Goal: Use online tool/utility: Utilize a website feature to perform a specific function

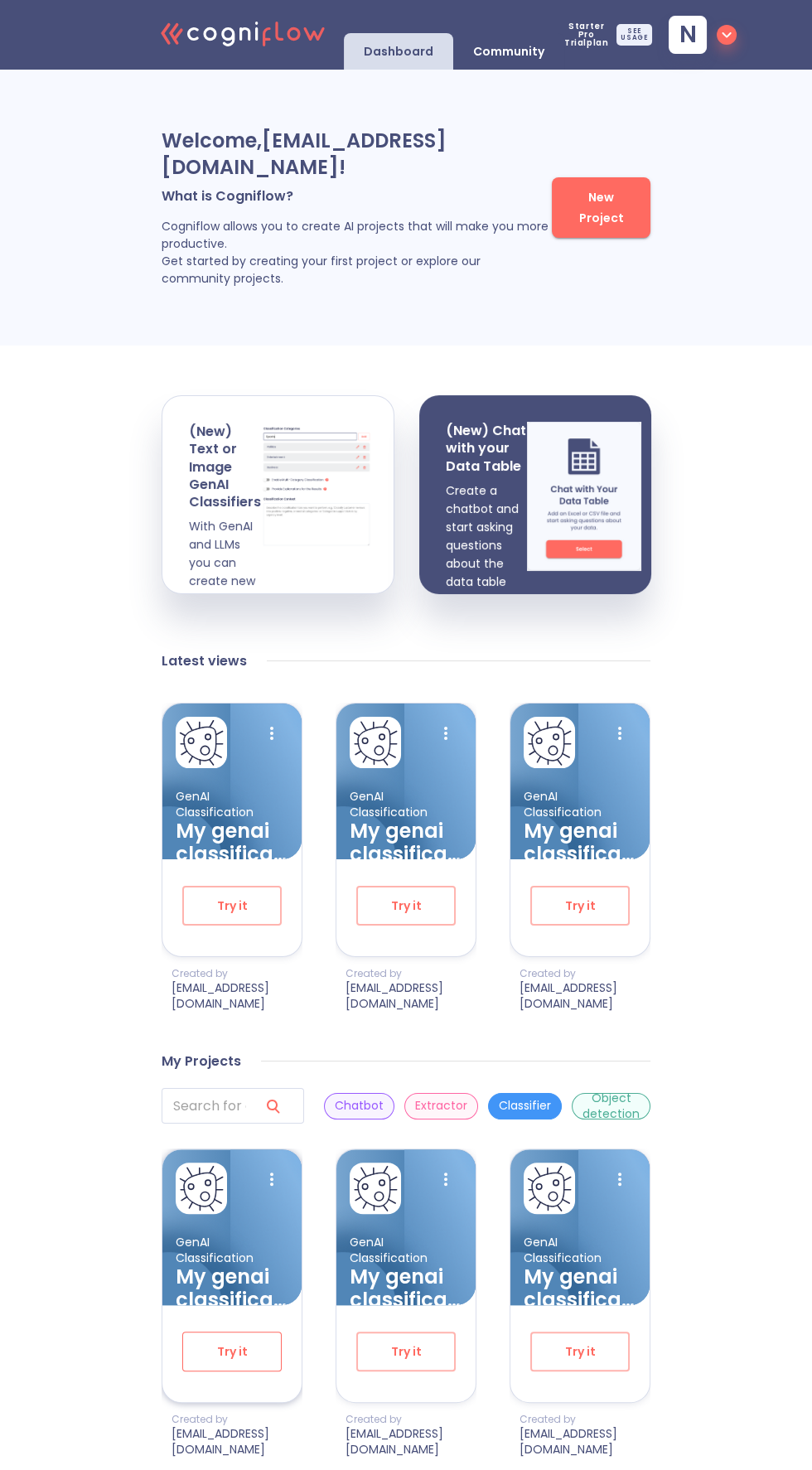
click at [209, 1360] on button "Try it" at bounding box center [232, 1352] width 99 height 40
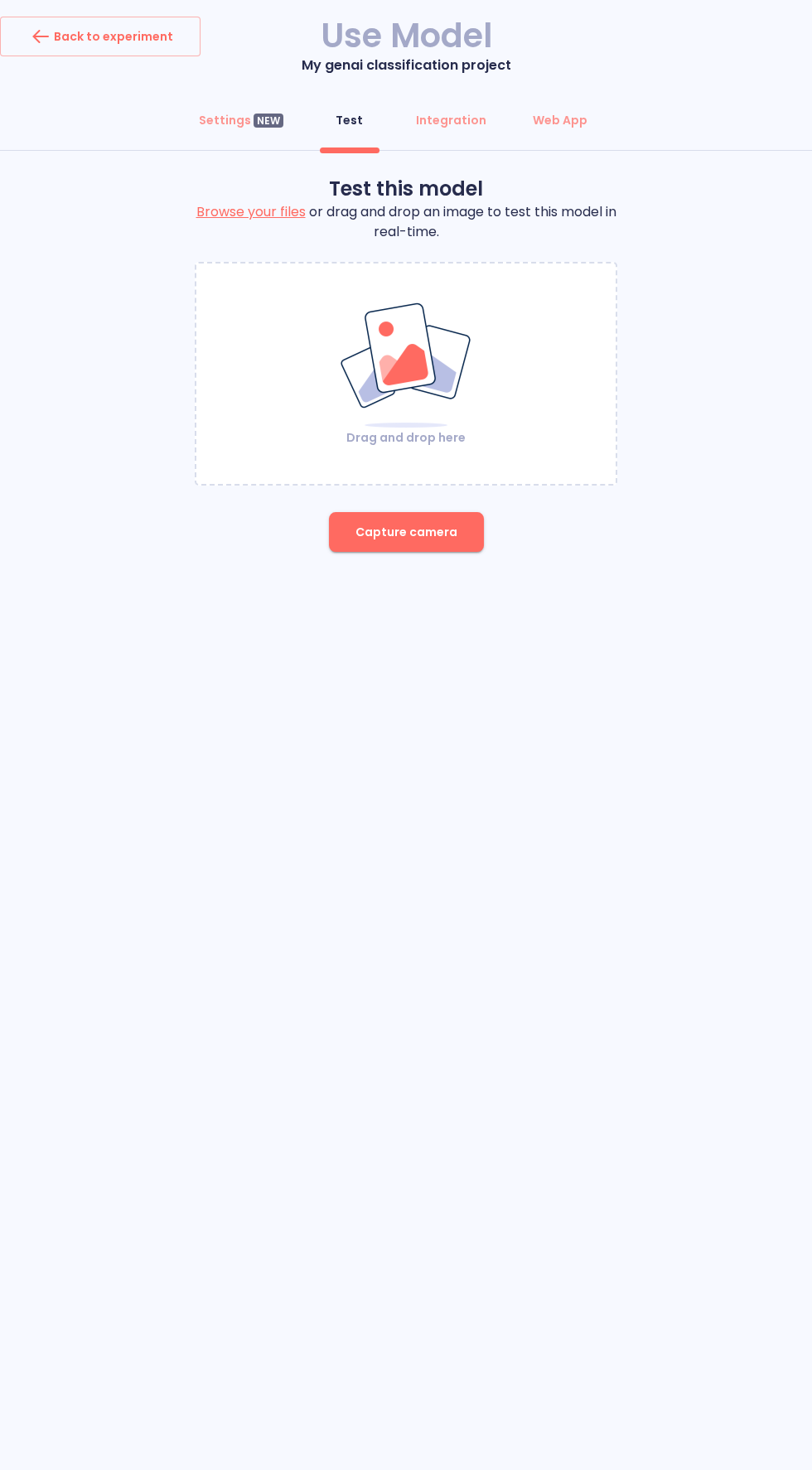
click at [258, 214] on label "Browse your files" at bounding box center [251, 212] width 109 height 19
click at [0, 0] on input "Browse your files" at bounding box center [0, 0] width 0 height 0
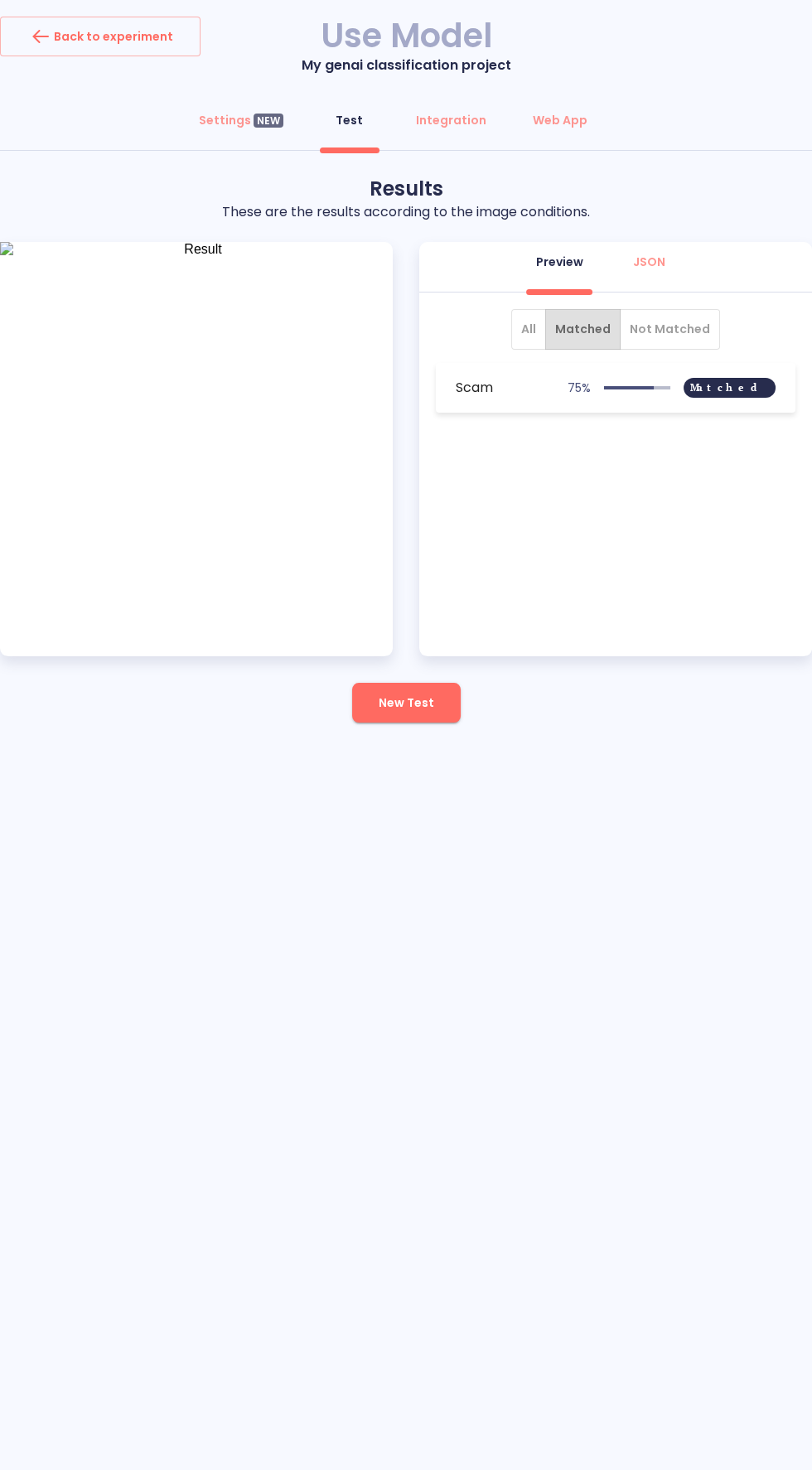
click at [530, 328] on span "All" at bounding box center [528, 329] width 15 height 21
click at [669, 327] on span "Not Matched" at bounding box center [669, 329] width 80 height 21
click at [589, 334] on span "Matched" at bounding box center [583, 329] width 55 height 21
click at [530, 328] on span "All" at bounding box center [528, 329] width 15 height 21
click at [429, 712] on span "New Test" at bounding box center [406, 703] width 55 height 21
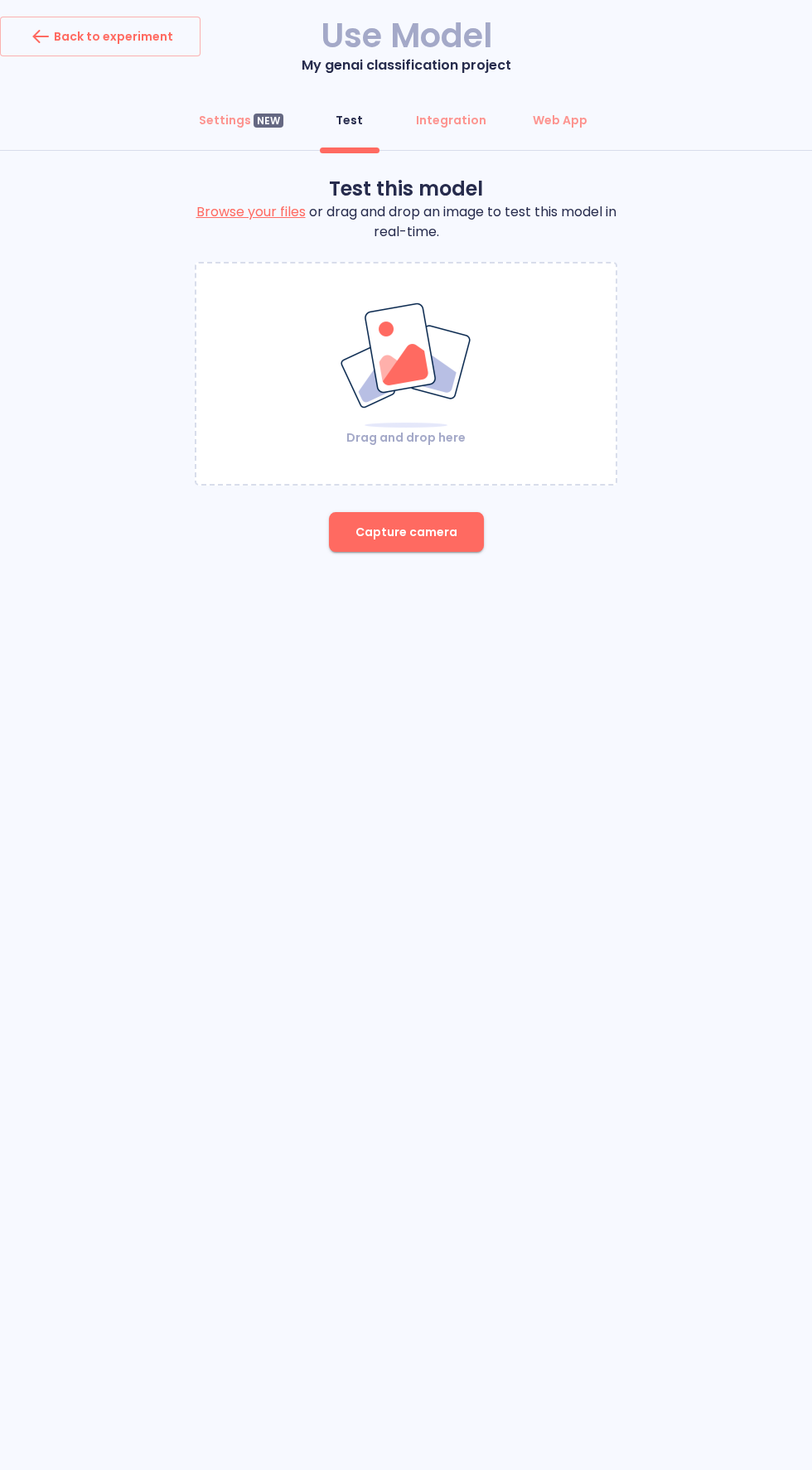
click at [232, 209] on label "Browse your files" at bounding box center [251, 212] width 109 height 19
click at [0, 0] on input "Browse your files" at bounding box center [0, 0] width 0 height 0
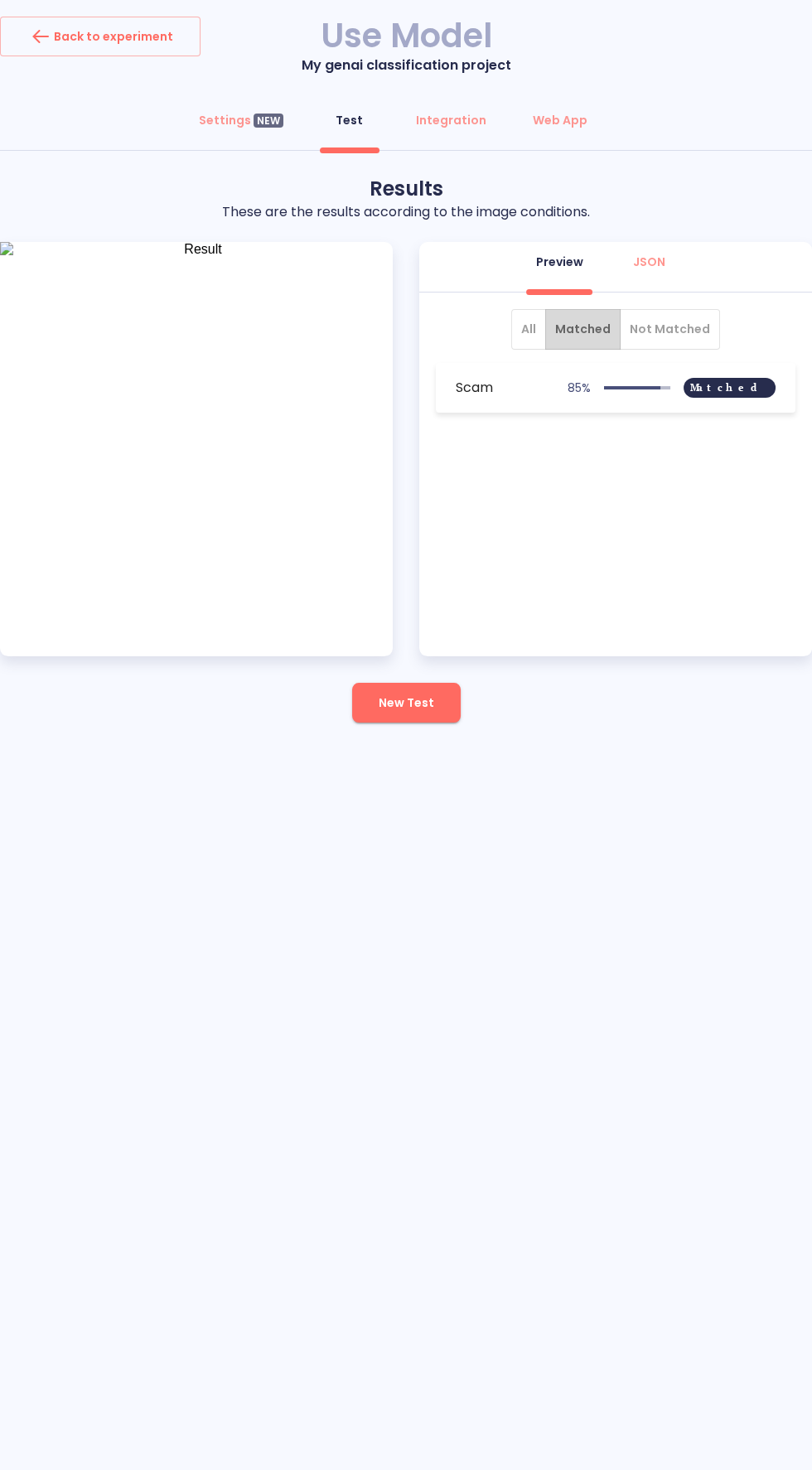
click at [550, 320] on button "Matched" at bounding box center [582, 329] width 75 height 41
click at [524, 332] on span "All" at bounding box center [528, 329] width 15 height 21
click at [591, 325] on span "Matched" at bounding box center [583, 329] width 55 height 21
click at [453, 121] on div "Integration" at bounding box center [451, 119] width 70 height 16
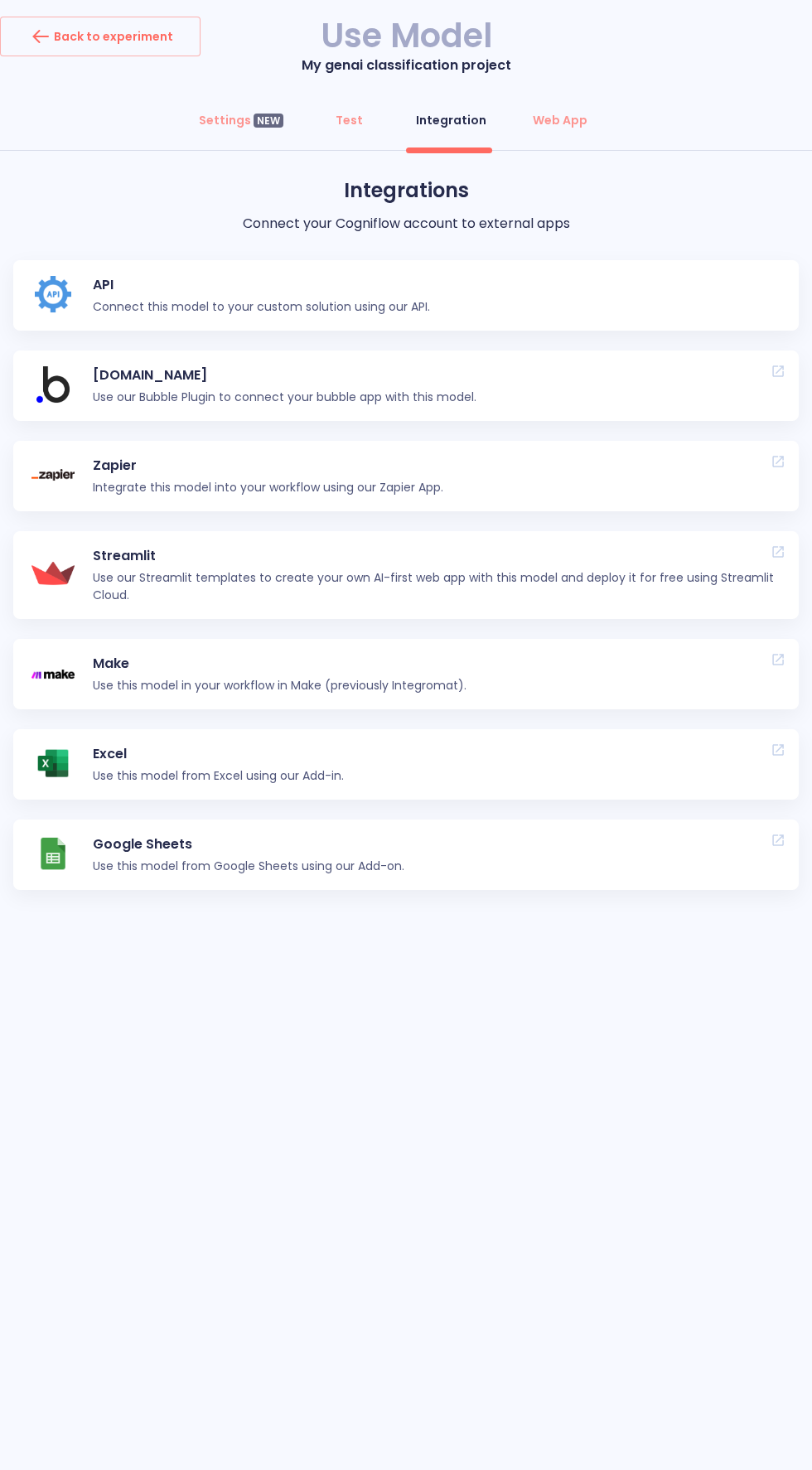
click at [578, 290] on link "API Connect this model to your custom solution using our API." at bounding box center [406, 295] width 785 height 70
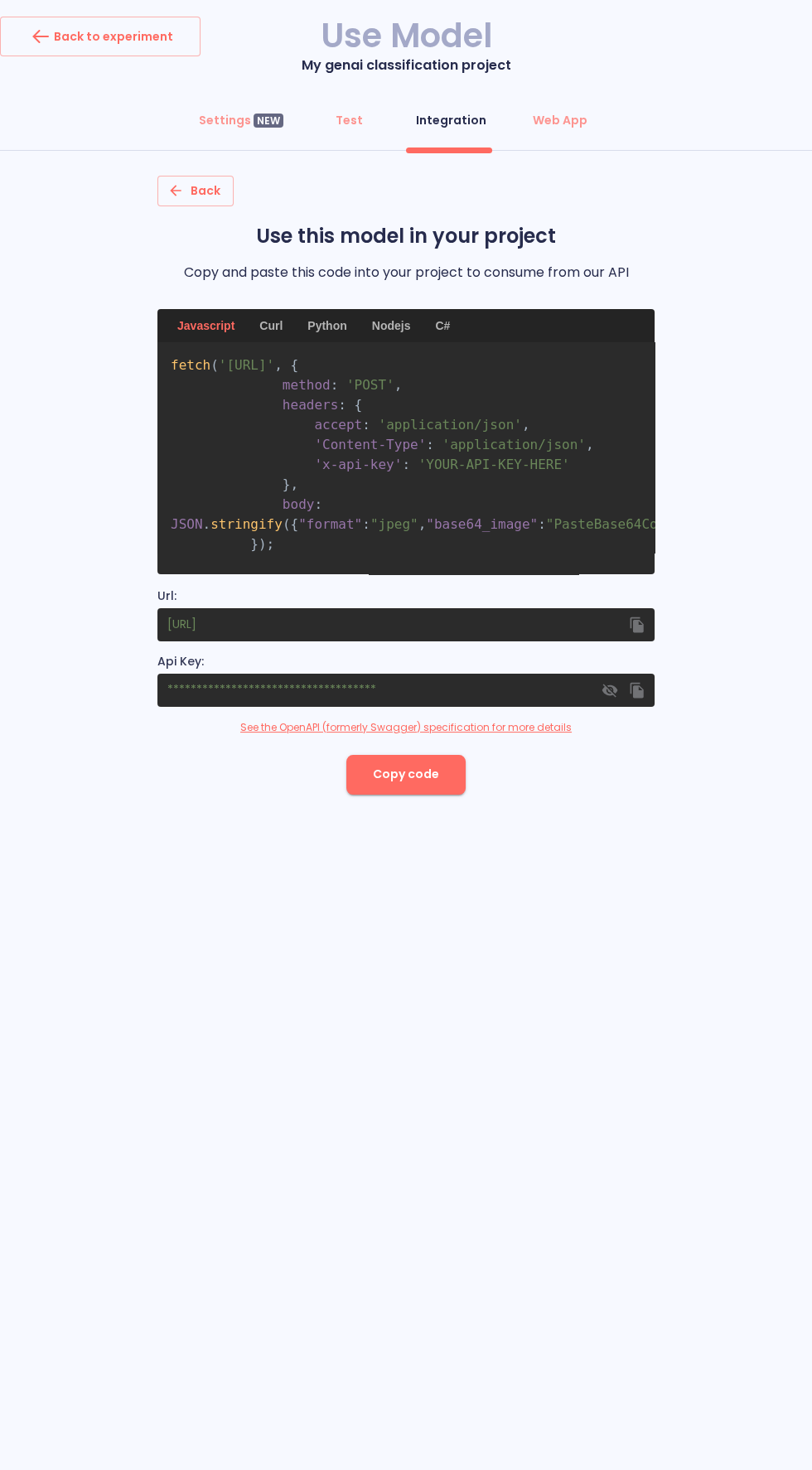
click at [641, 689] on icon "button" at bounding box center [636, 690] width 13 height 16
click at [637, 623] on icon "button" at bounding box center [636, 624] width 13 height 16
click at [444, 755] on button "Copy code" at bounding box center [406, 775] width 119 height 40
